Goal: Information Seeking & Learning: Learn about a topic

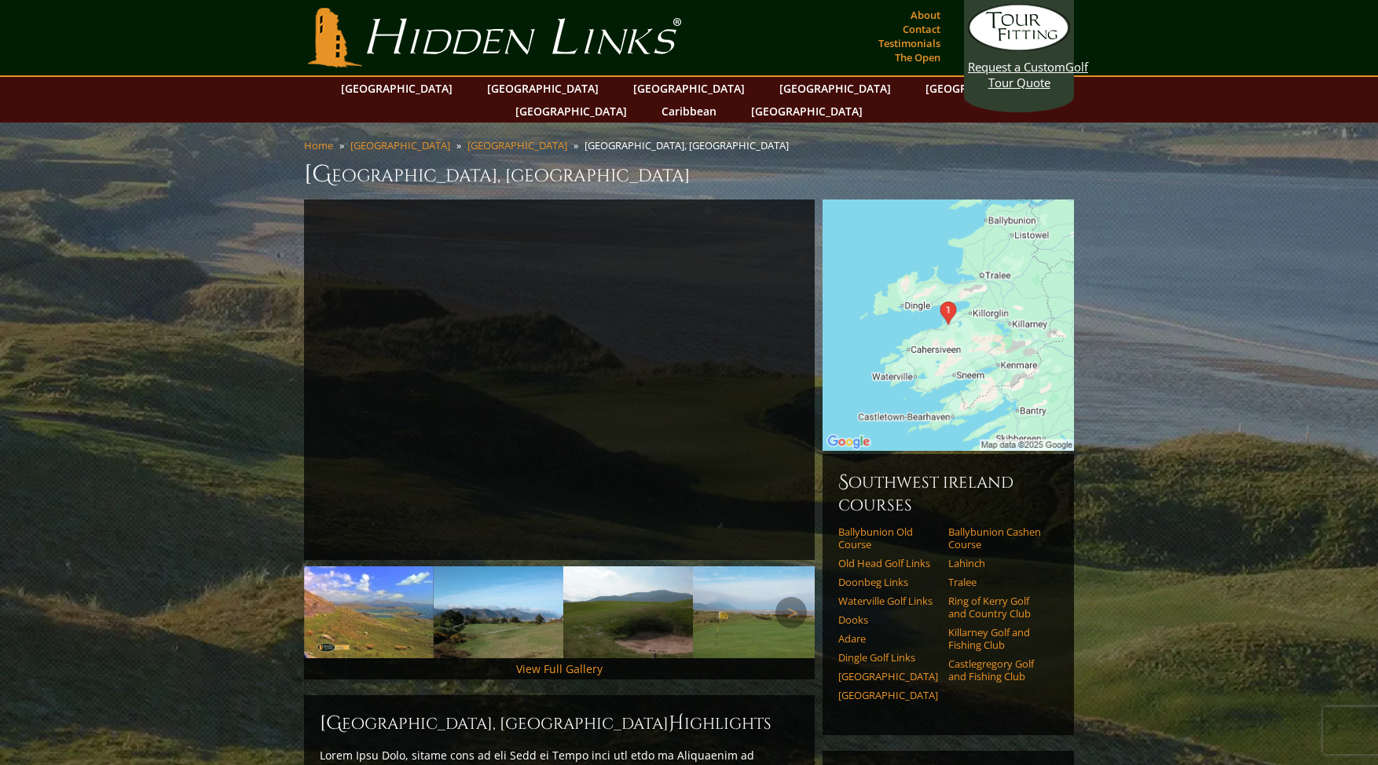
click at [350, 602] on img at bounding box center [369, 613] width 130 height 92
click at [453, 610] on img at bounding box center [499, 613] width 130 height 92
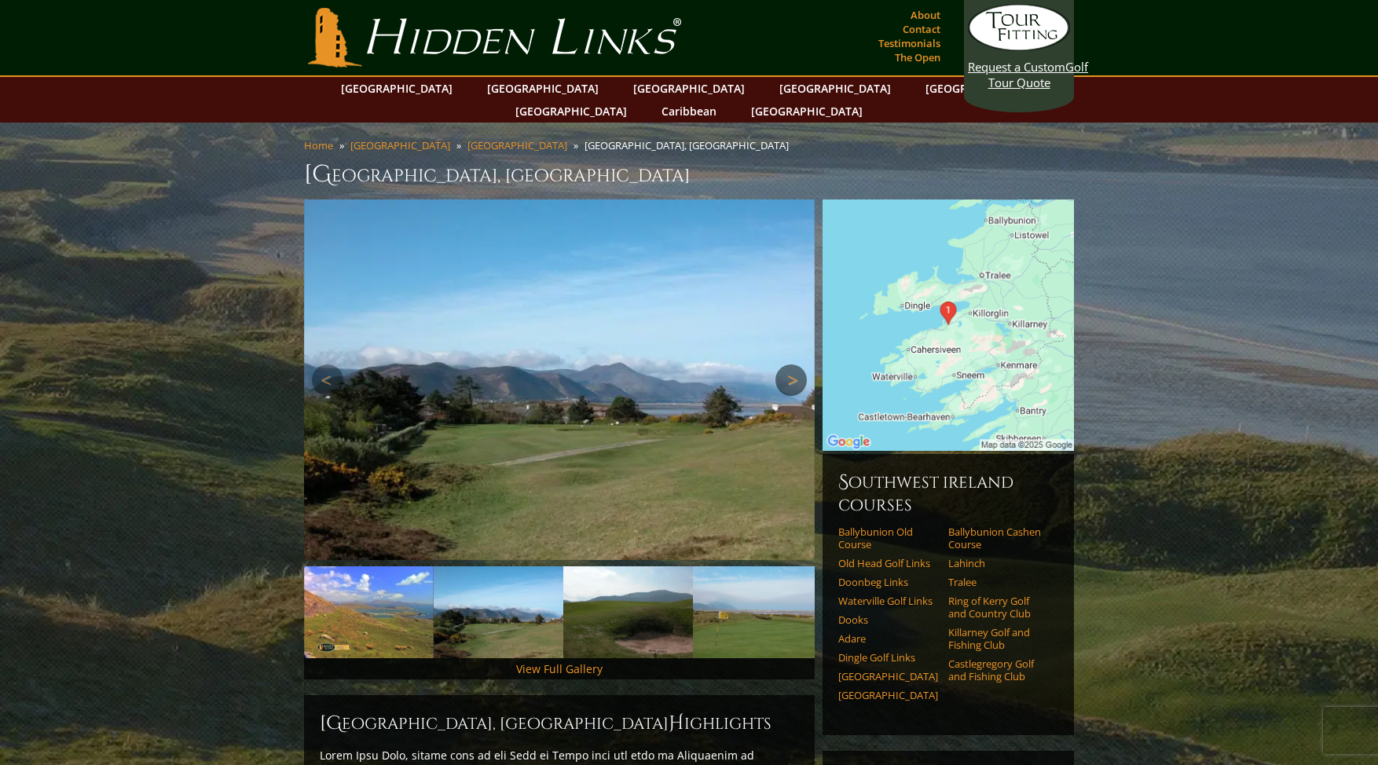
click at [794, 365] on link "Next" at bounding box center [791, 380] width 31 height 31
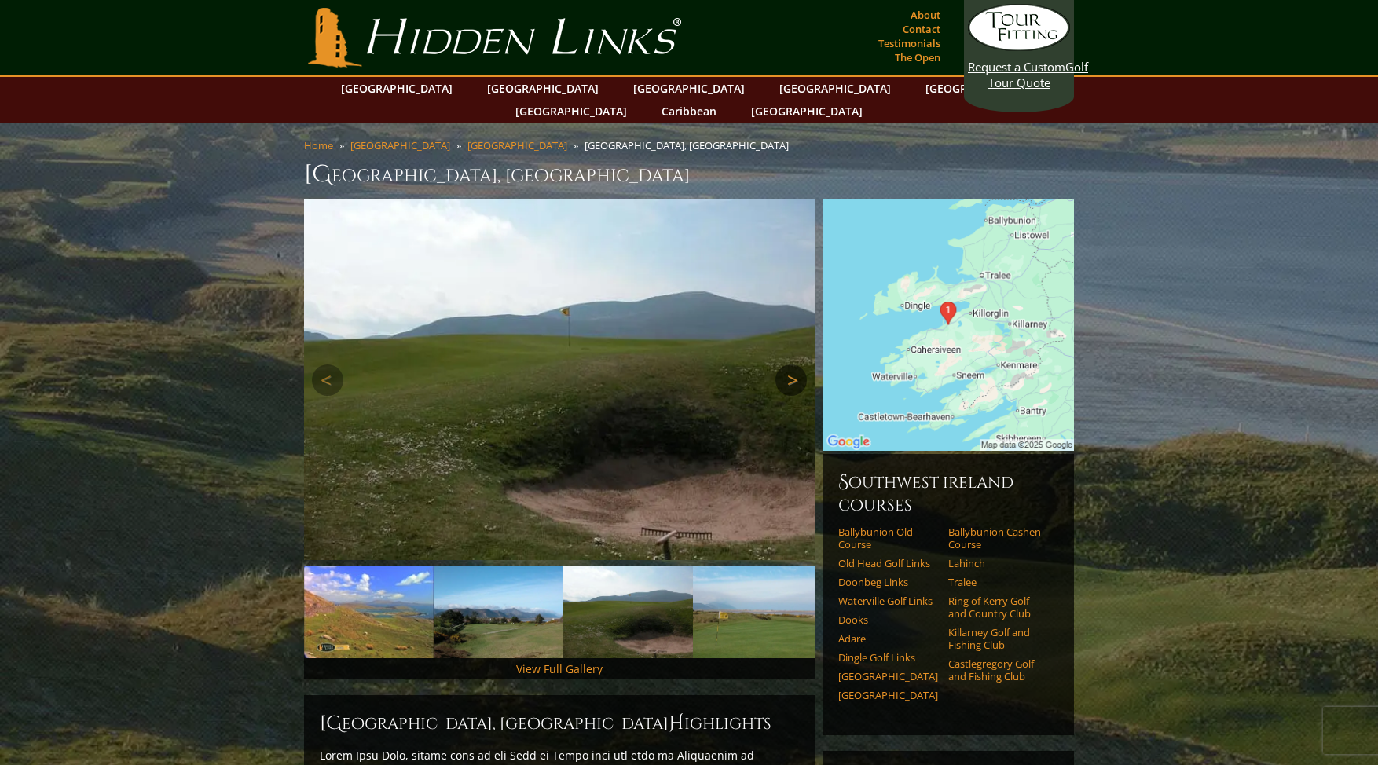
click at [794, 365] on link "Next" at bounding box center [791, 380] width 31 height 31
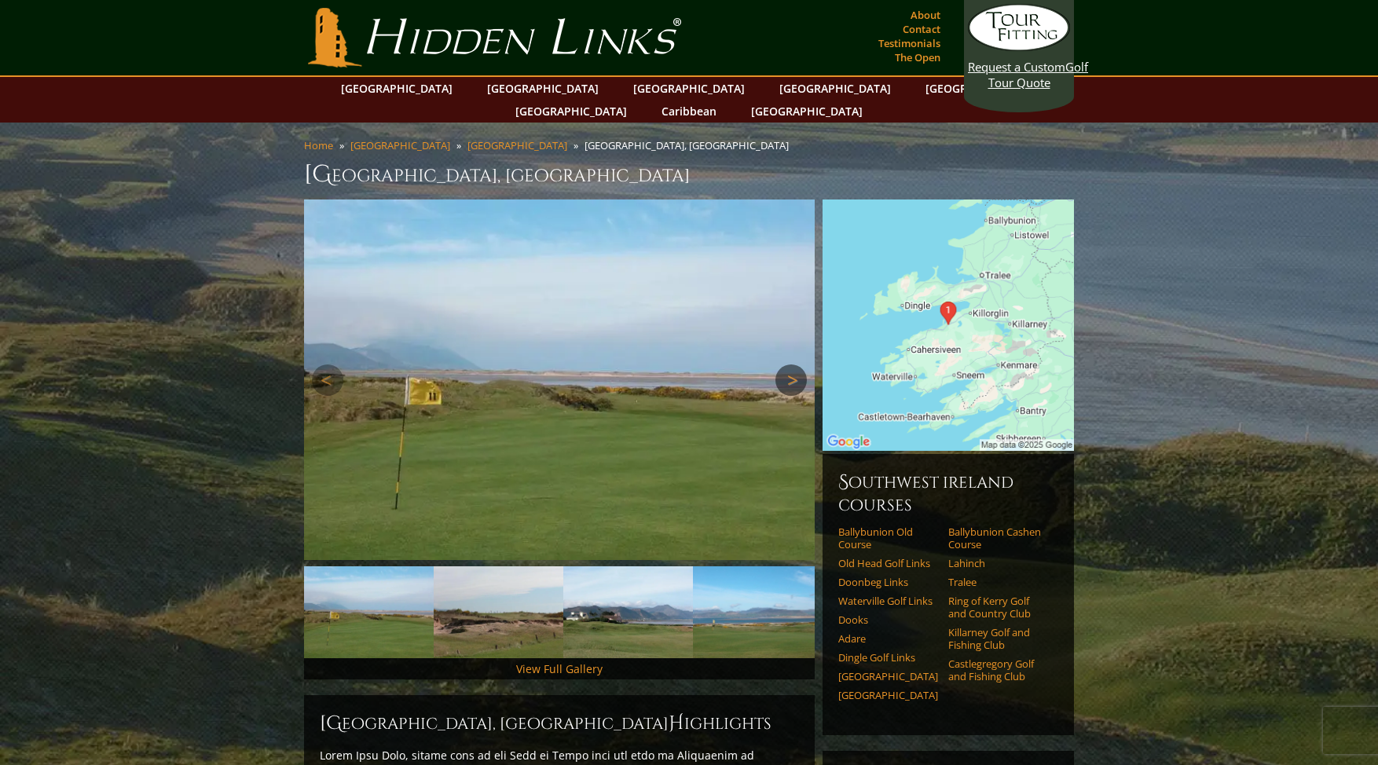
click at [794, 365] on link "Next" at bounding box center [791, 380] width 31 height 31
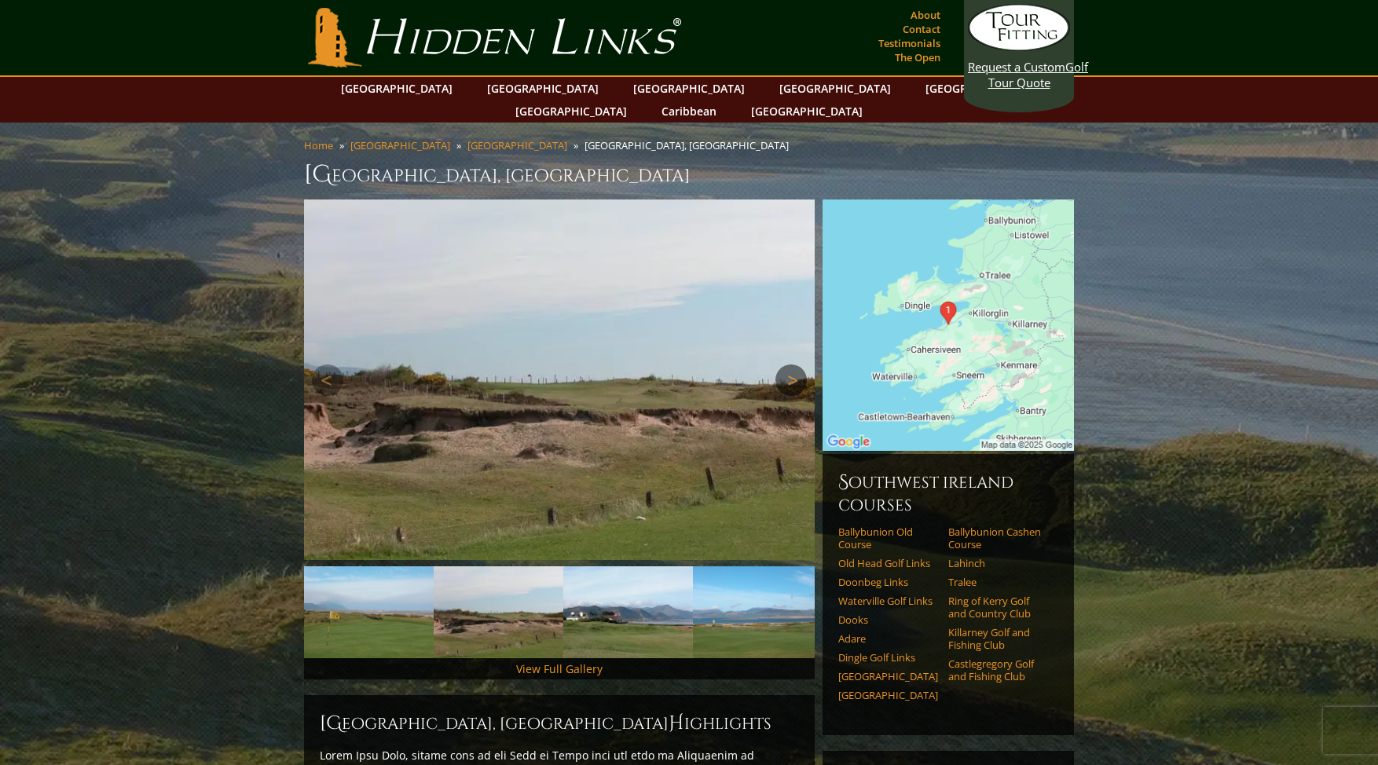
click at [794, 365] on link "Next" at bounding box center [791, 380] width 31 height 31
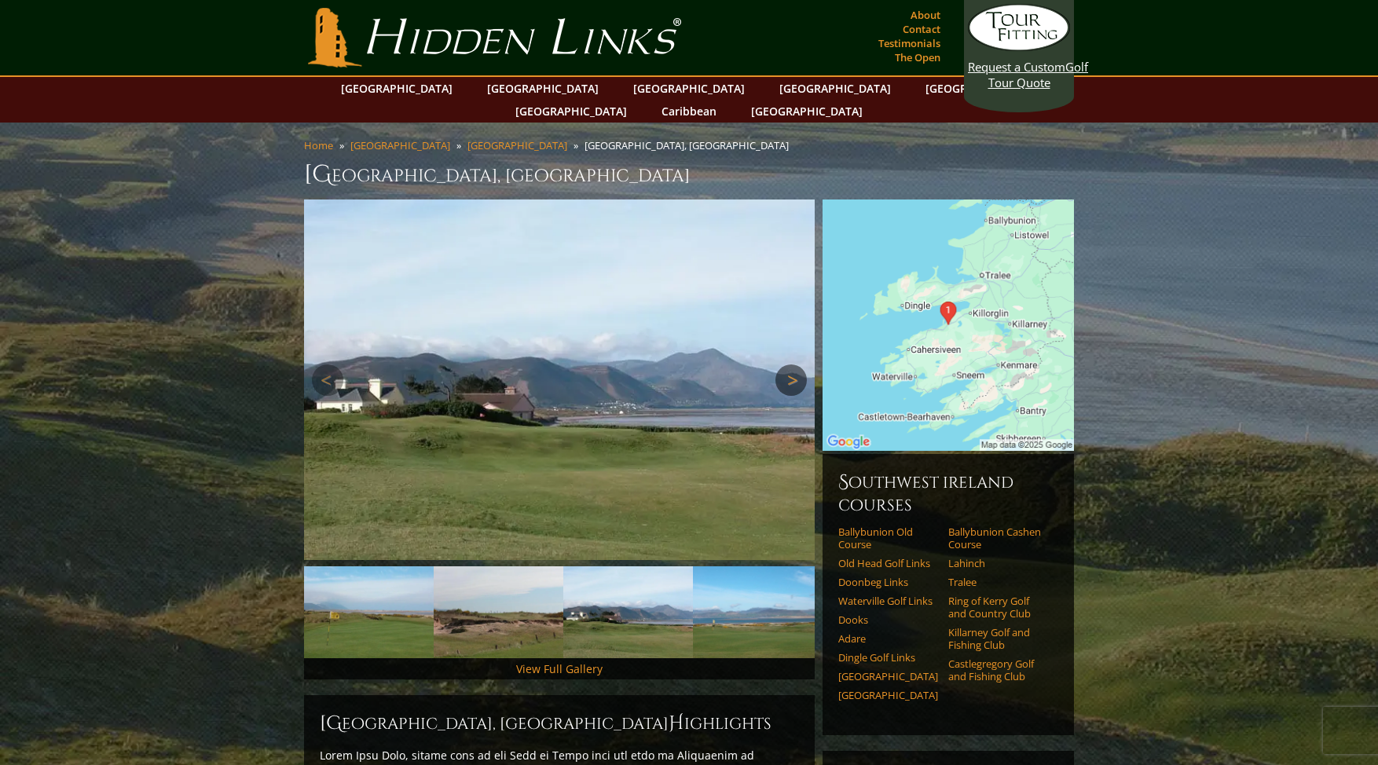
click at [794, 365] on link "Next" at bounding box center [791, 380] width 31 height 31
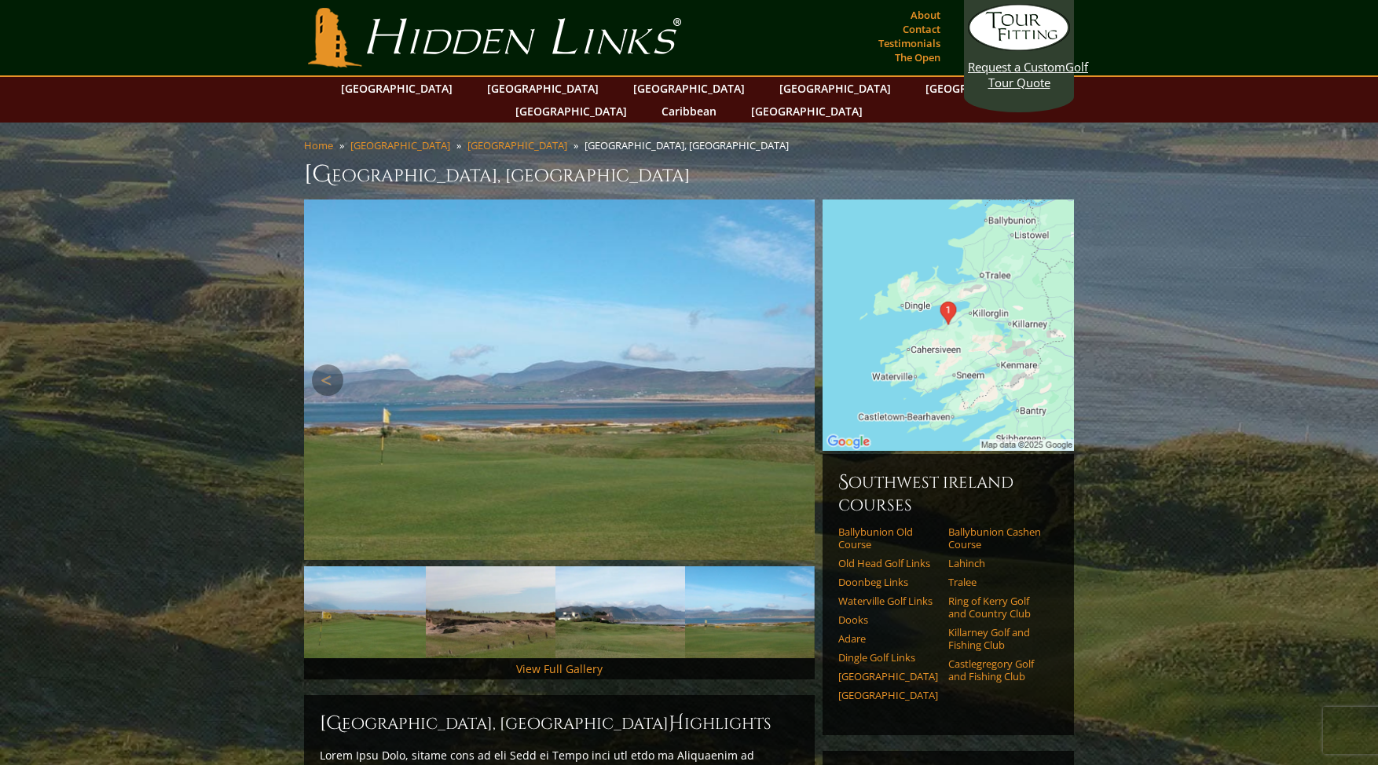
click at [794, 365] on link "Next" at bounding box center [791, 380] width 31 height 31
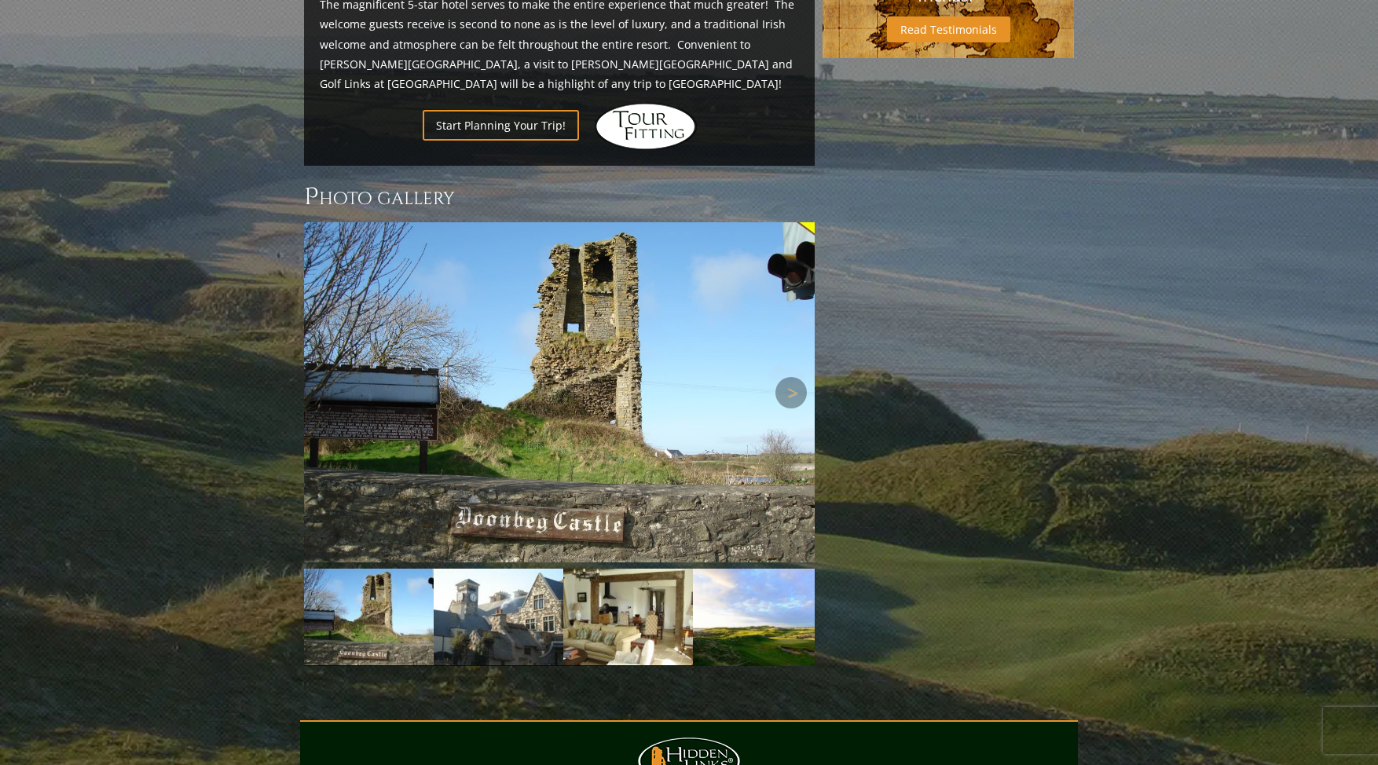
scroll to position [1255, 0]
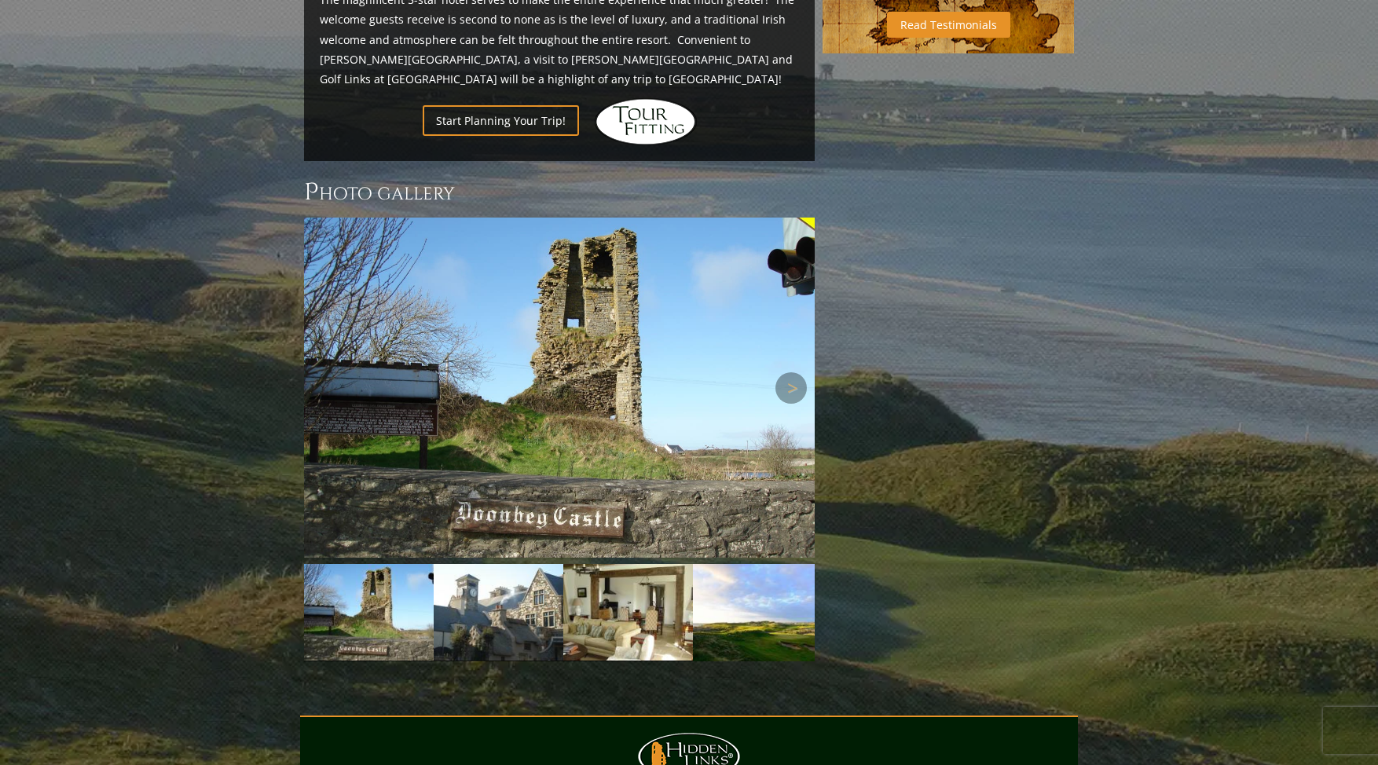
click at [735, 306] on img at bounding box center [559, 388] width 511 height 340
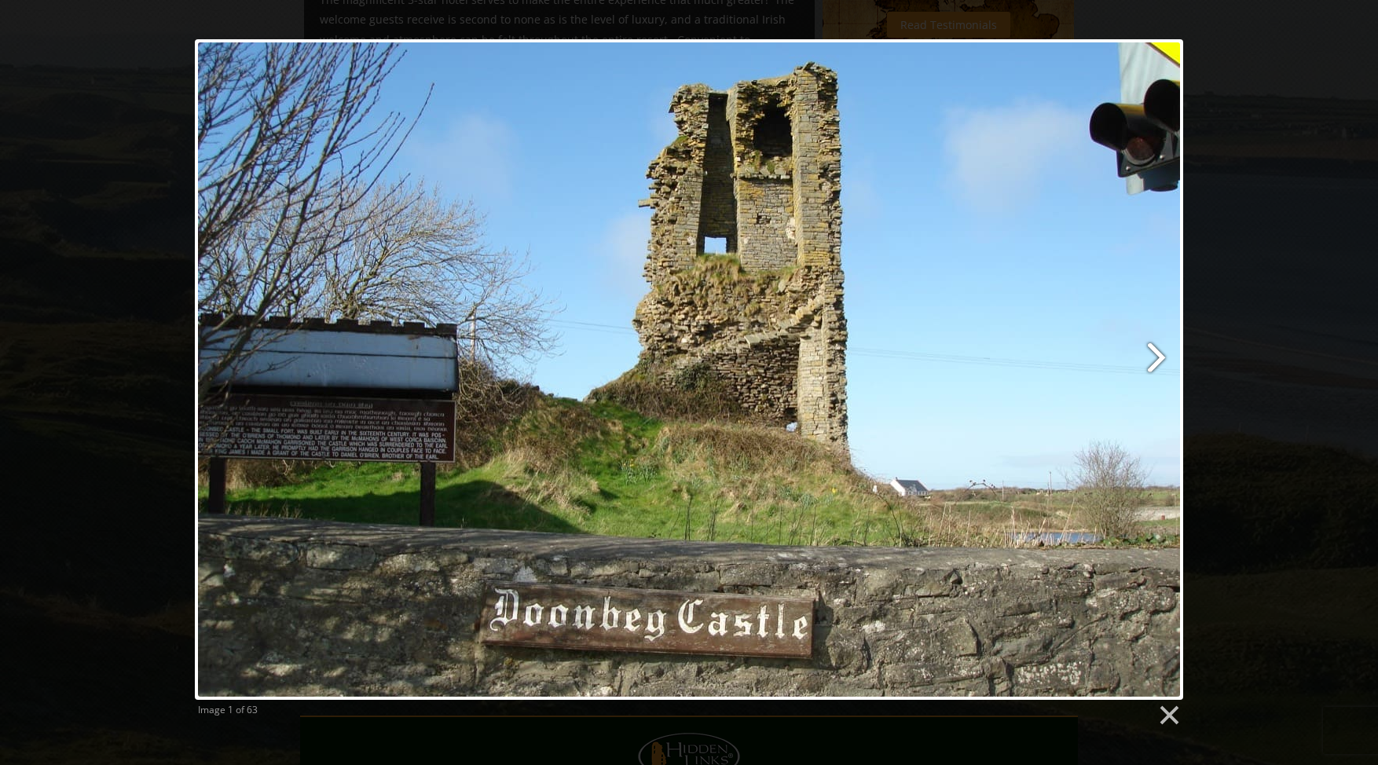
click at [1164, 350] on link at bounding box center [867, 369] width 633 height 661
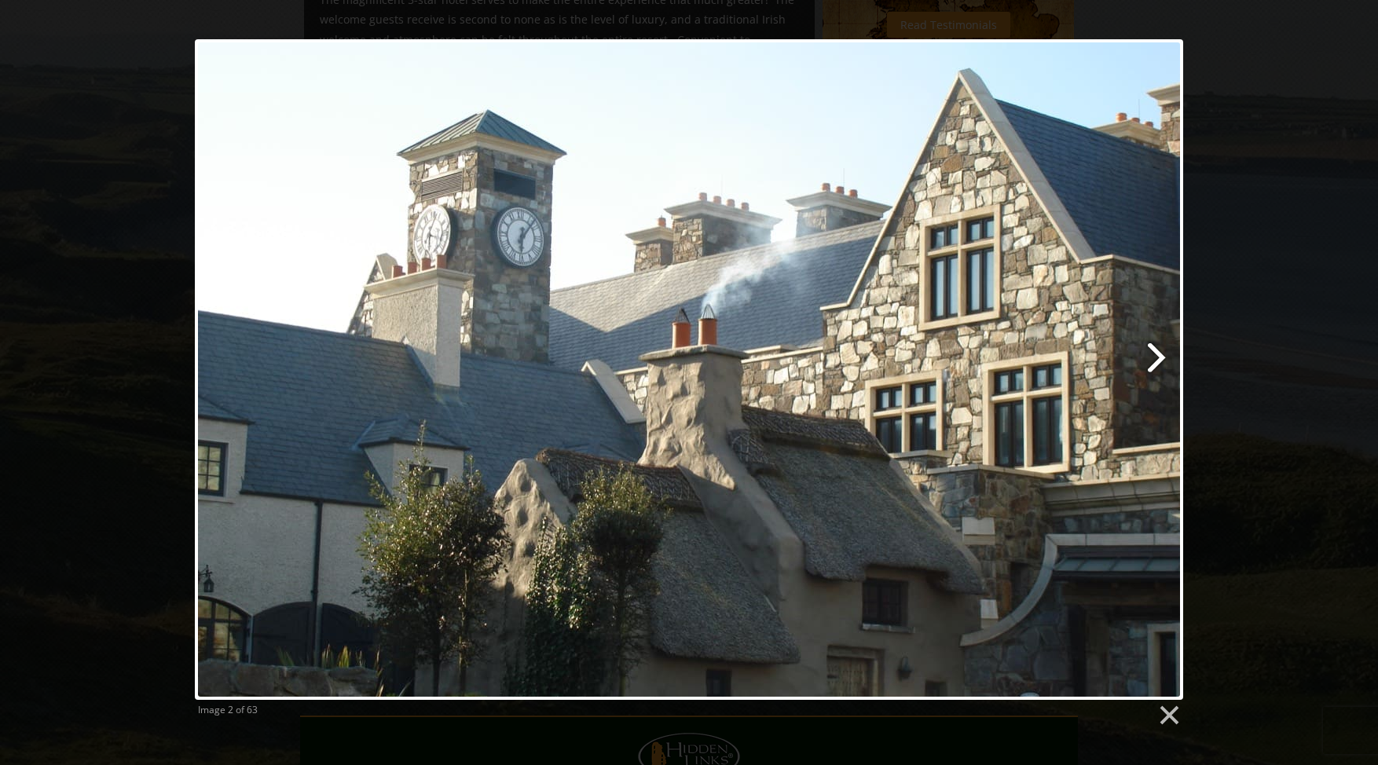
click at [1164, 350] on link at bounding box center [867, 369] width 633 height 661
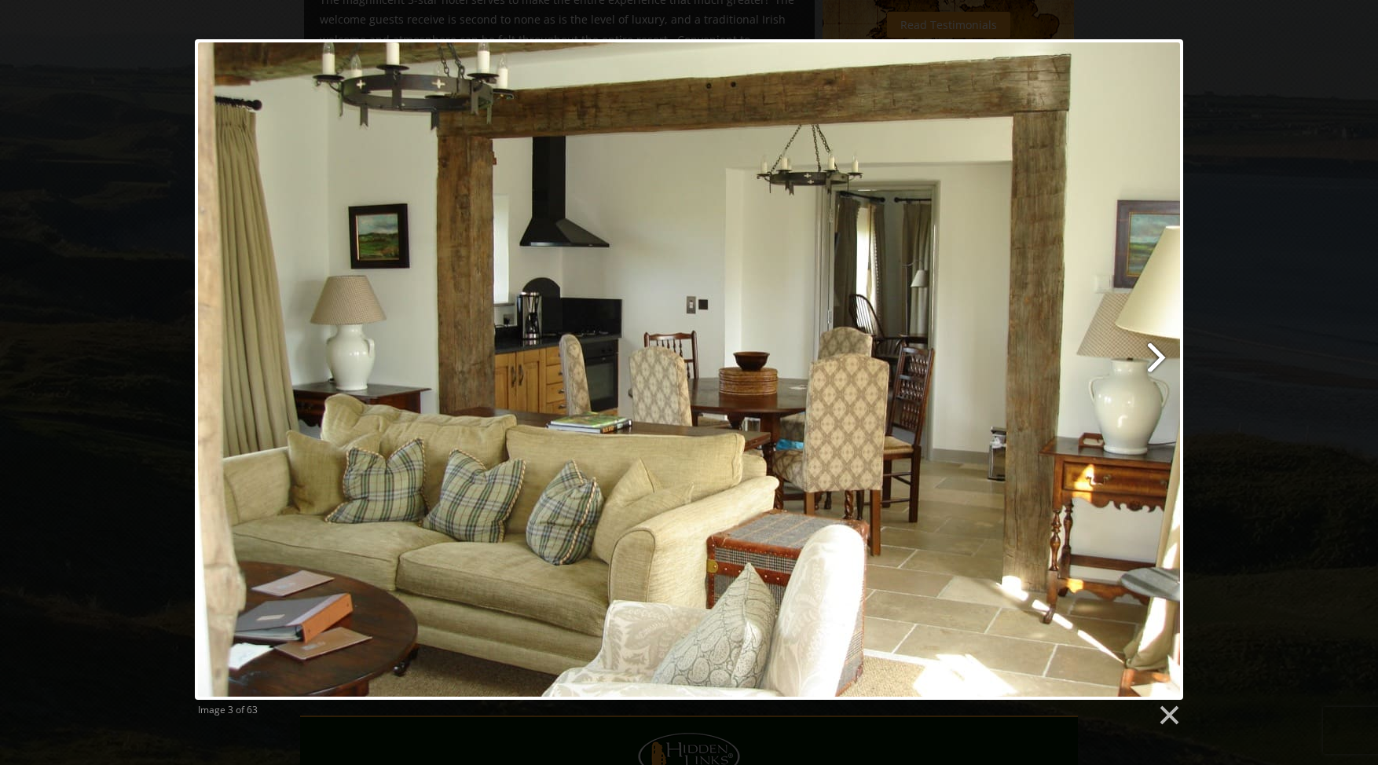
click at [1164, 350] on link at bounding box center [867, 369] width 633 height 661
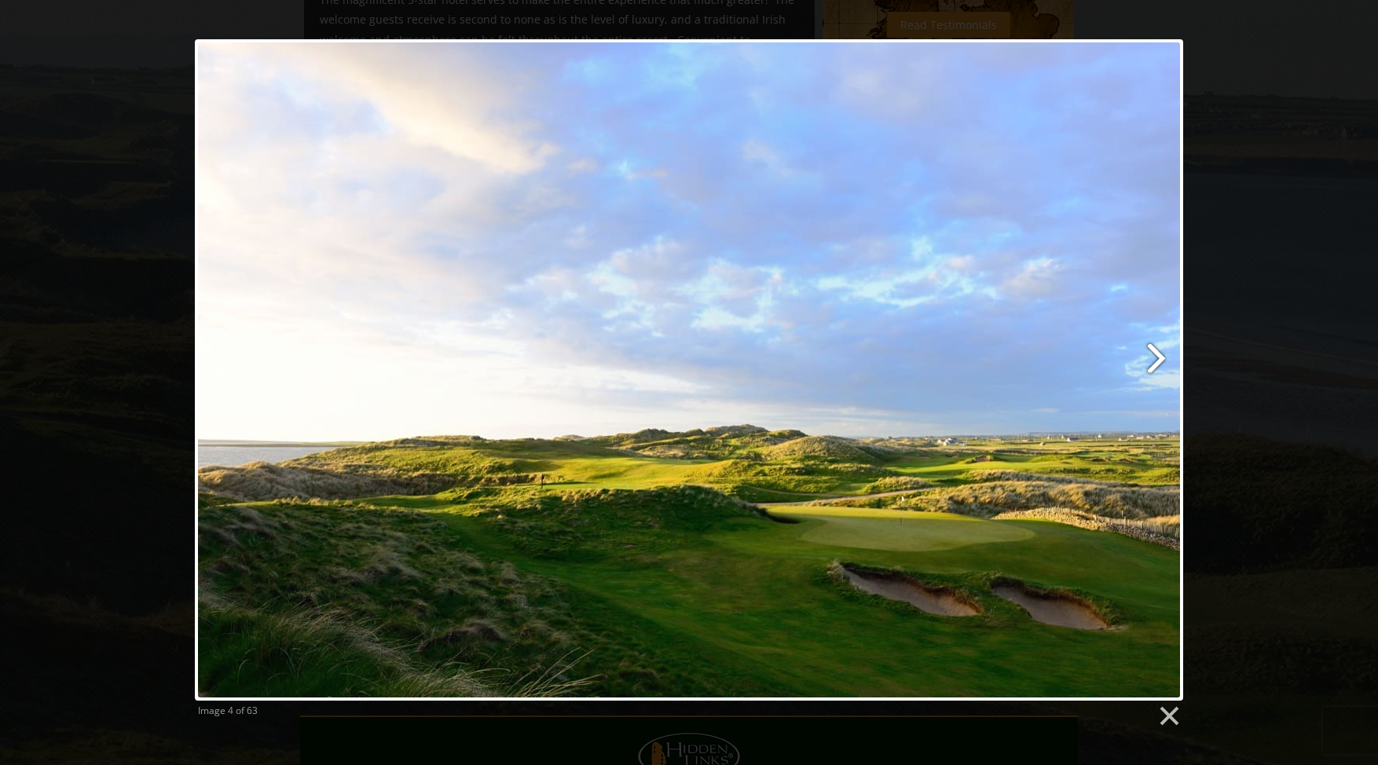
click at [1155, 352] on link at bounding box center [867, 370] width 633 height 662
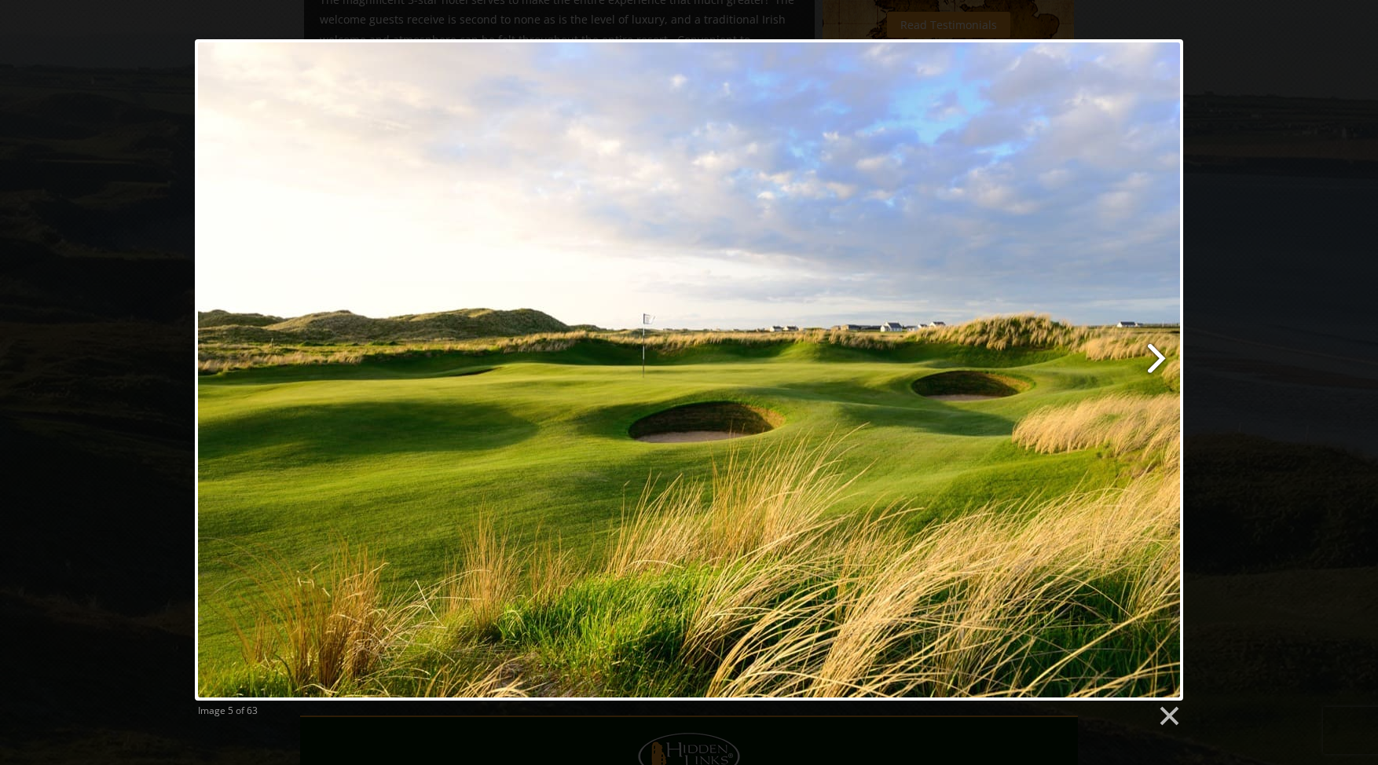
click at [1155, 352] on link at bounding box center [867, 370] width 633 height 662
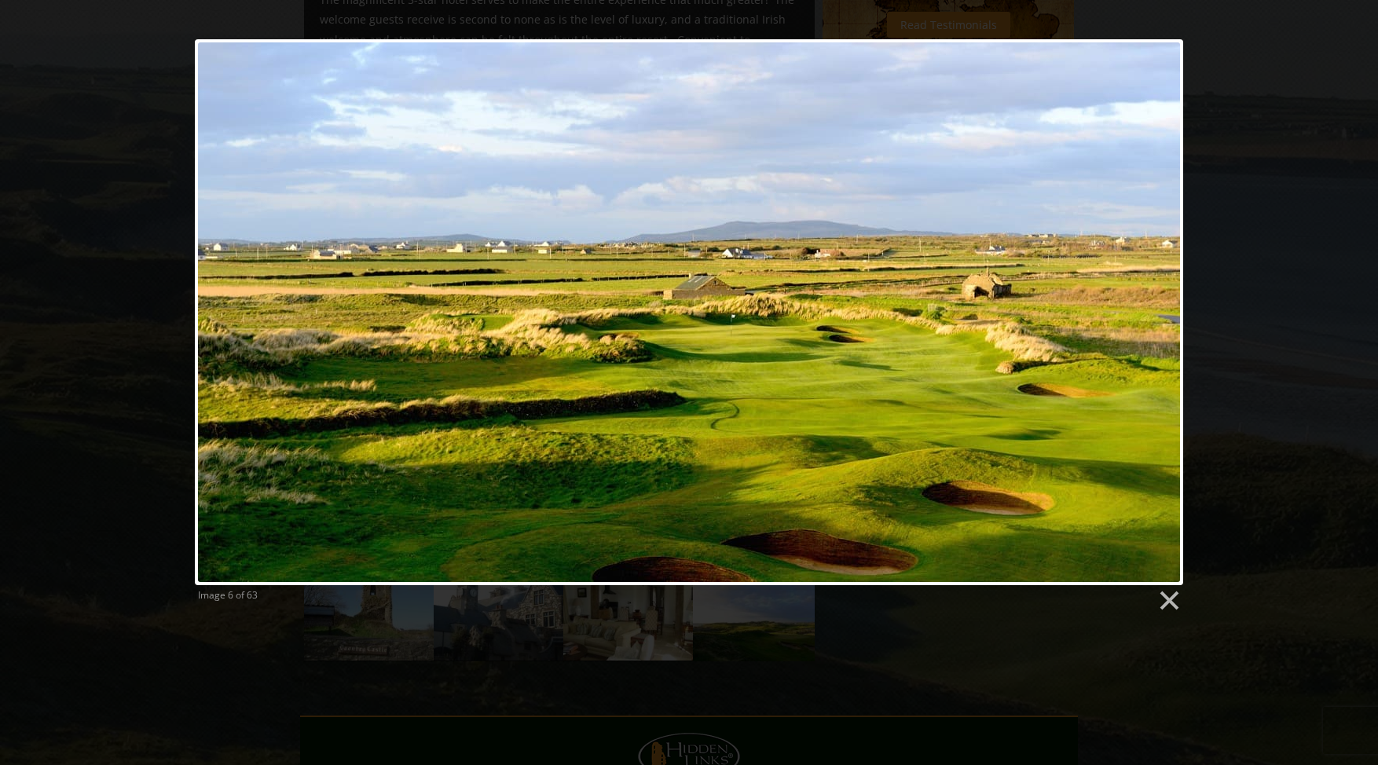
click at [1155, 352] on link at bounding box center [867, 312] width 633 height 546
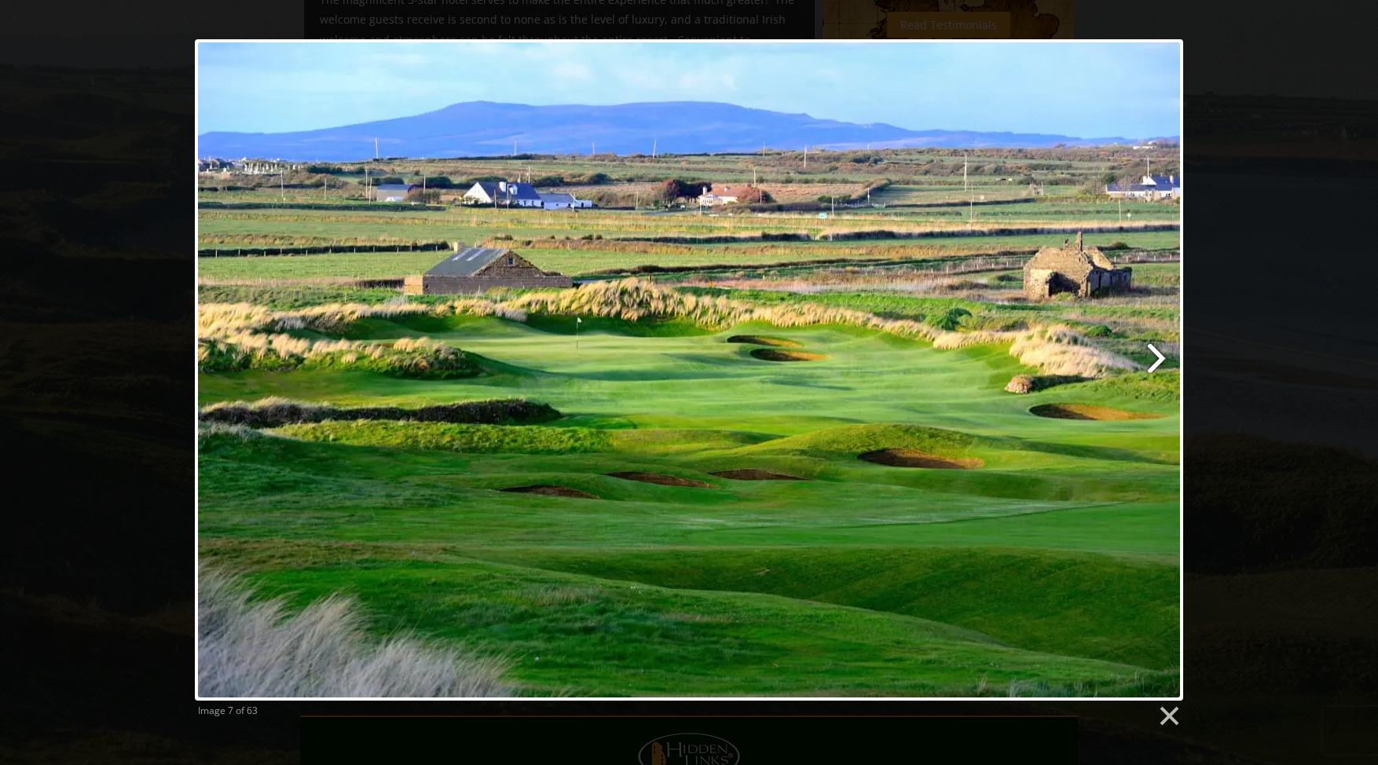
click at [1155, 352] on link at bounding box center [867, 370] width 633 height 662
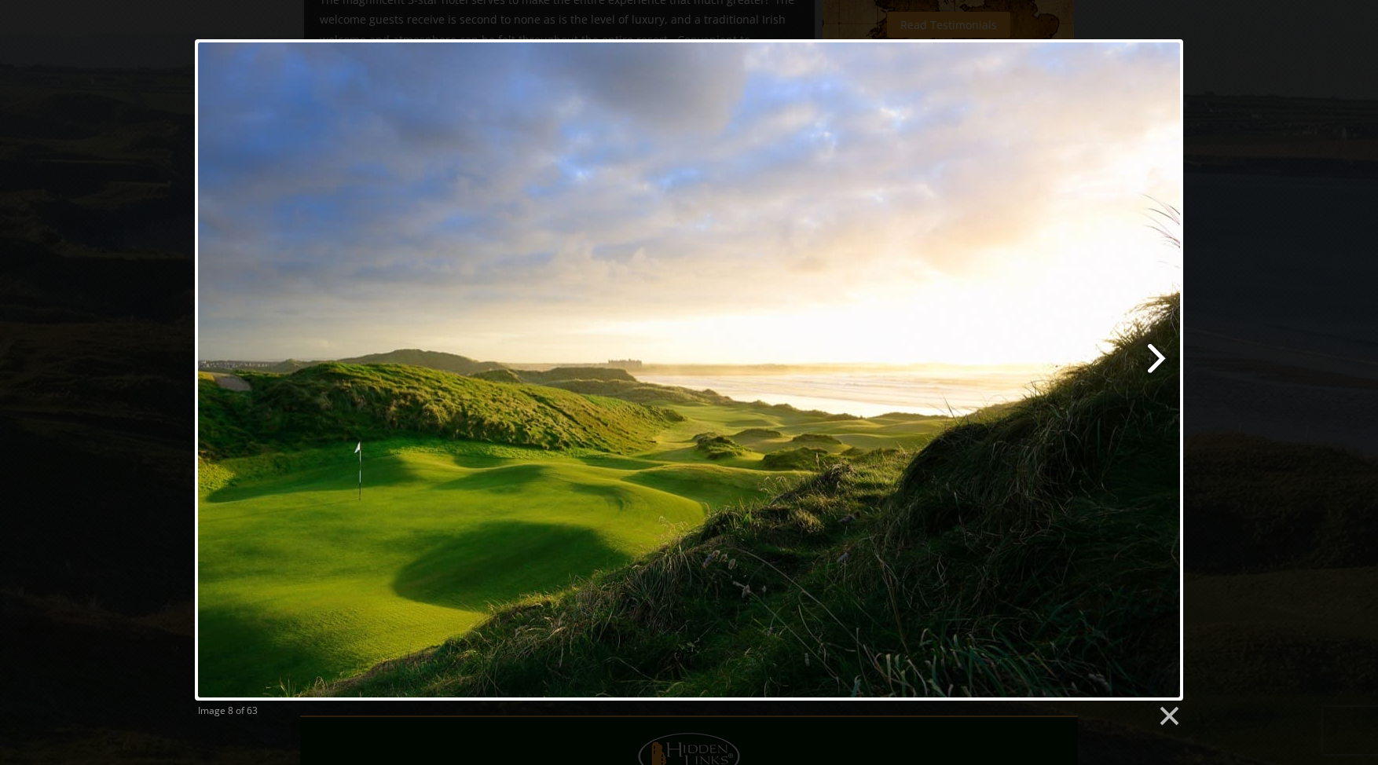
click at [1155, 352] on link at bounding box center [867, 370] width 633 height 662
